Goal: Check status: Check status

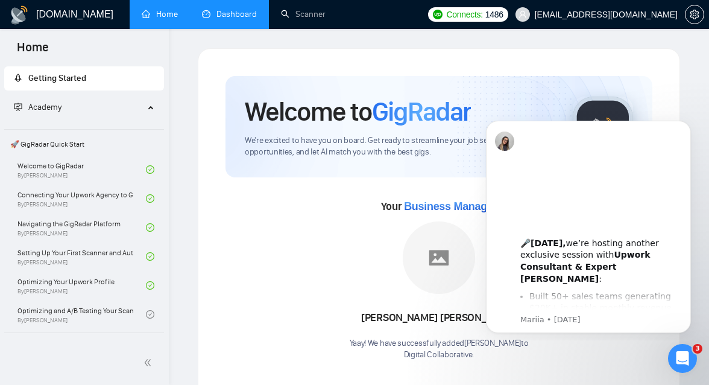
click at [224, 19] on link "Dashboard" at bounding box center [229, 14] width 55 height 10
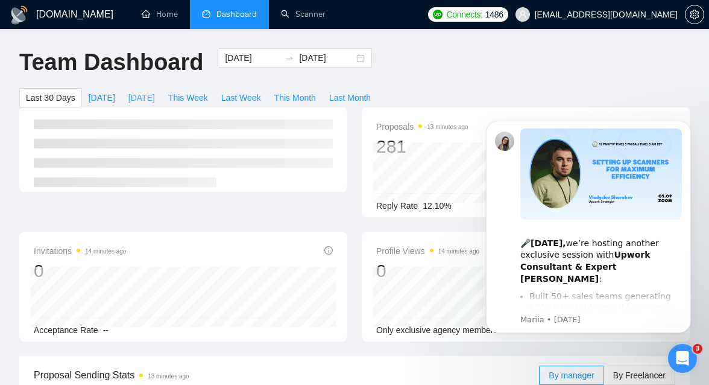
click at [153, 96] on span "[DATE]" at bounding box center [141, 97] width 27 height 13
type input "[DATE]"
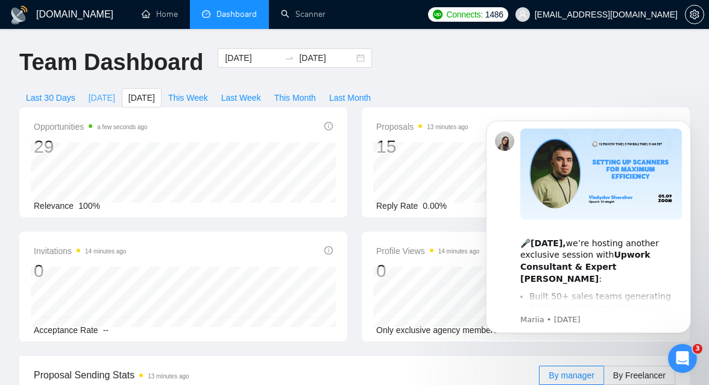
click at [99, 104] on button "[DATE]" at bounding box center [102, 97] width 40 height 19
type input "[DATE]"
